Goal: Task Accomplishment & Management: Use online tool/utility

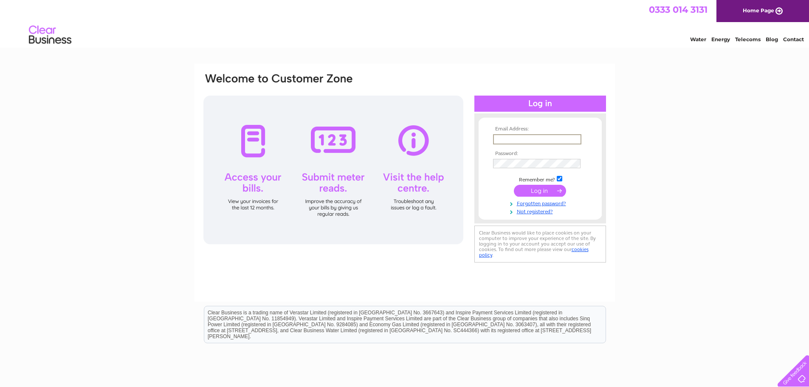
drag, startPoint x: 0, startPoint y: 0, endPoint x: 523, endPoint y: 140, distance: 541.3
click at [523, 140] on input "text" at bounding box center [537, 139] width 88 height 10
type input "[EMAIL_ADDRESS][DOMAIN_NAME]"
click at [338, 148] on div at bounding box center [333, 170] width 260 height 149
click at [535, 192] on input "submit" at bounding box center [540, 190] width 52 height 12
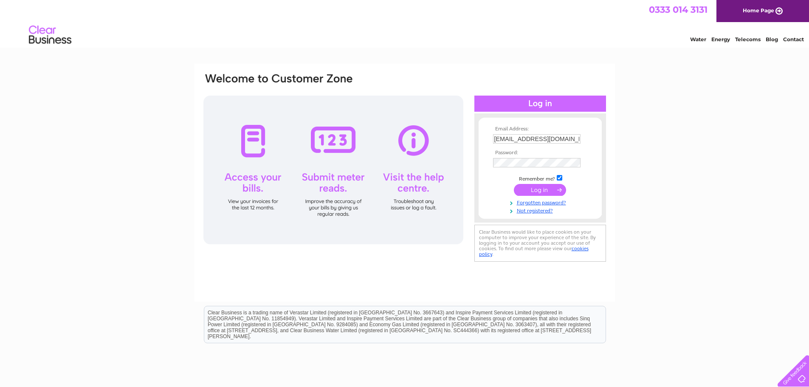
click at [537, 190] on input "submit" at bounding box center [540, 190] width 52 height 12
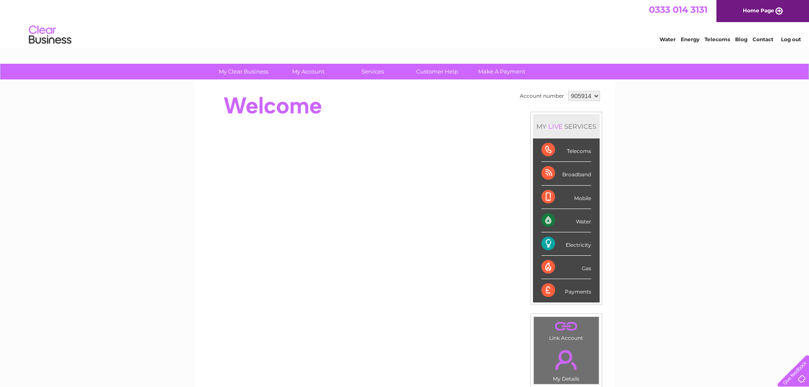
click at [579, 242] on div "Electricity" at bounding box center [567, 243] width 50 height 23
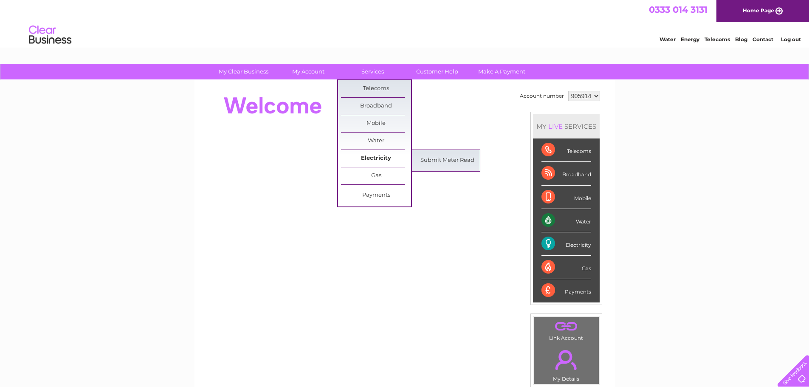
click at [376, 156] on link "Electricity" at bounding box center [376, 158] width 70 height 17
click at [440, 158] on link "Submit Meter Read" at bounding box center [448, 160] width 70 height 17
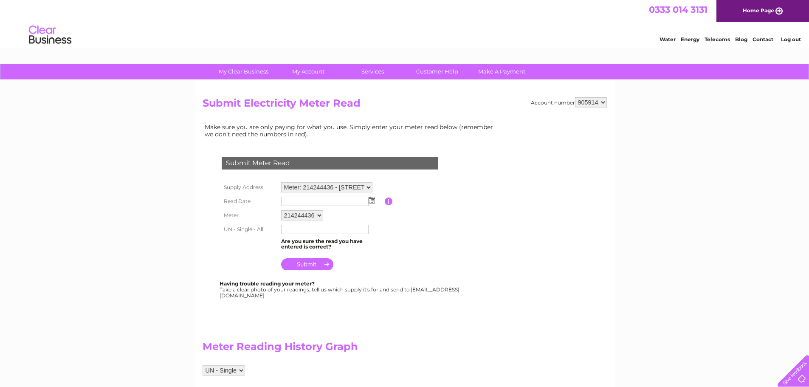
click at [329, 203] on input "text" at bounding box center [325, 201] width 88 height 9
click at [374, 200] on img at bounding box center [373, 200] width 6 height 7
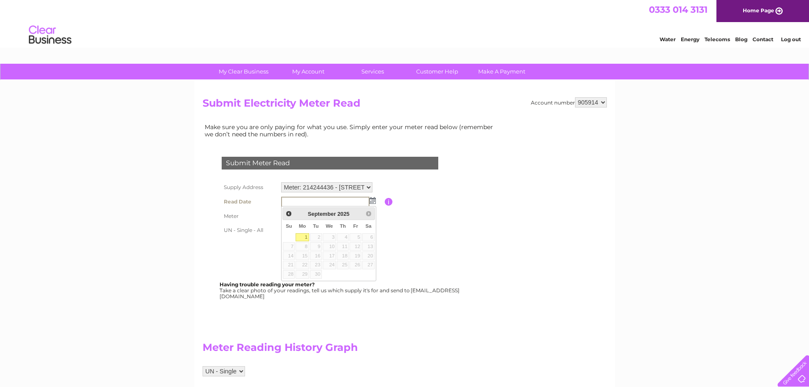
click at [306, 237] on link "1" at bounding box center [302, 237] width 13 height 8
type input "2025/09/01"
click at [302, 231] on input "text" at bounding box center [325, 230] width 88 height 10
type input "016745"
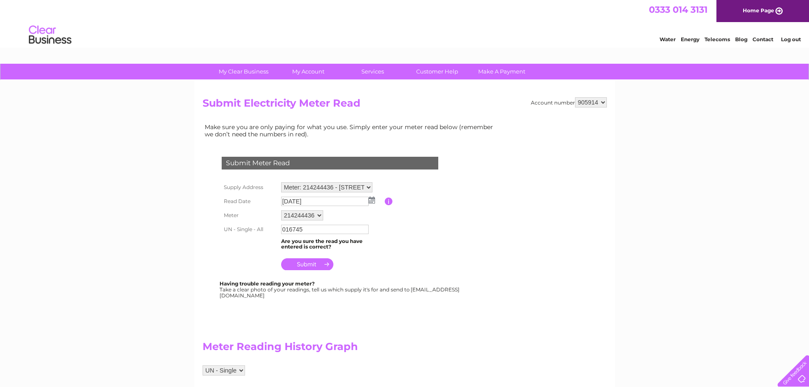
click at [306, 265] on input "submit" at bounding box center [307, 264] width 52 height 12
